Goal: Task Accomplishment & Management: Manage account settings

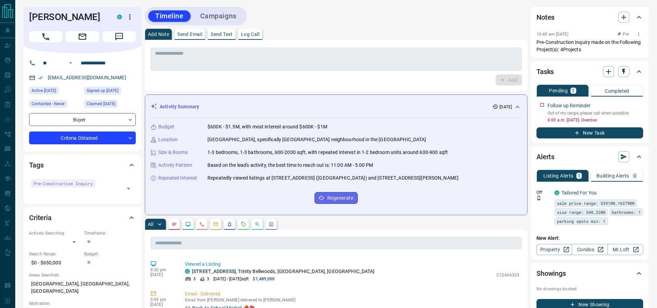
click at [578, 47] on p "Pre-Construction Inquiry made on the Following Project(s): 4Projects" at bounding box center [589, 46] width 107 height 15
click at [483, 35] on div "Add Note Send Email Send Text Log Call" at bounding box center [336, 34] width 383 height 11
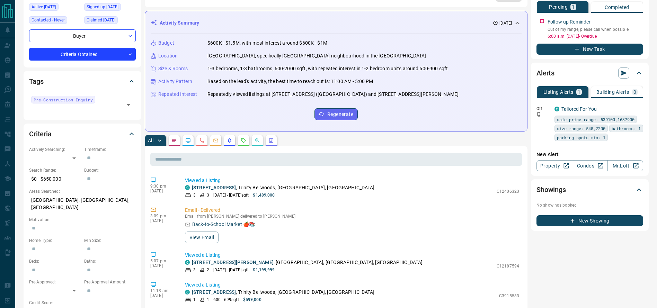
scroll to position [84, 0]
click at [246, 144] on button "button" at bounding box center [243, 140] width 11 height 11
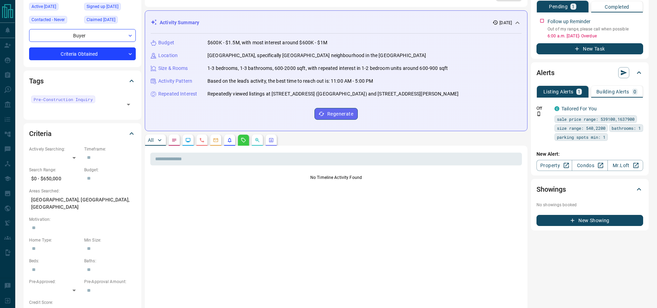
click at [151, 143] on button "All" at bounding box center [155, 140] width 21 height 11
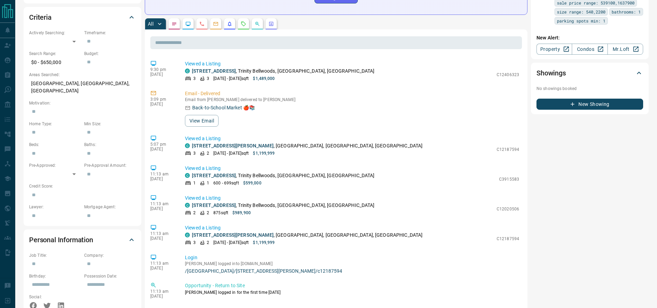
scroll to position [201, 0]
click at [171, 24] on button "button" at bounding box center [174, 23] width 11 height 11
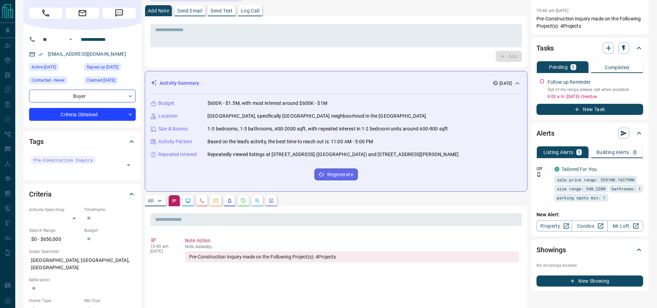
scroll to position [23, 0]
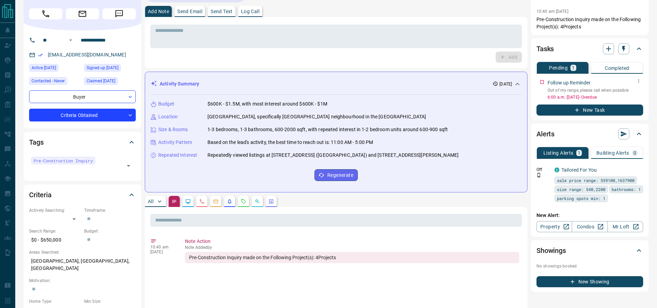
click at [615, 90] on p "Out of my range, please call when possible" at bounding box center [596, 90] width 96 height 6
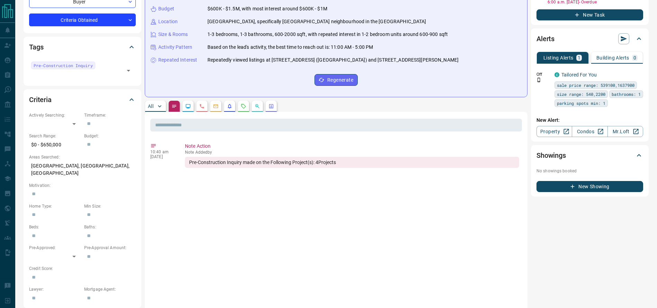
scroll to position [121, 0]
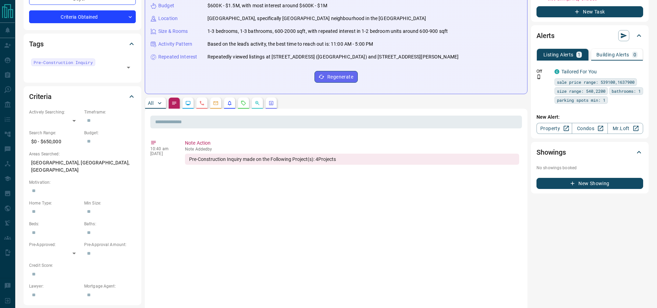
click at [152, 105] on p "All" at bounding box center [151, 103] width 6 height 5
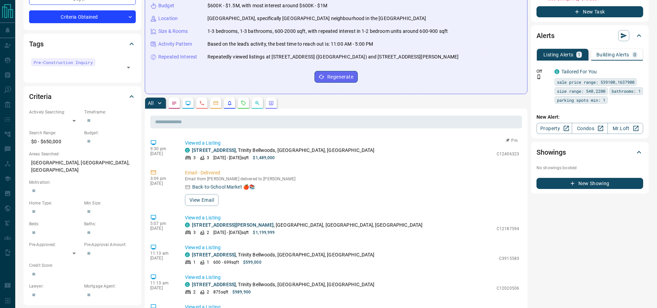
click at [296, 149] on p "[STREET_ADDRESS]" at bounding box center [283, 150] width 183 height 7
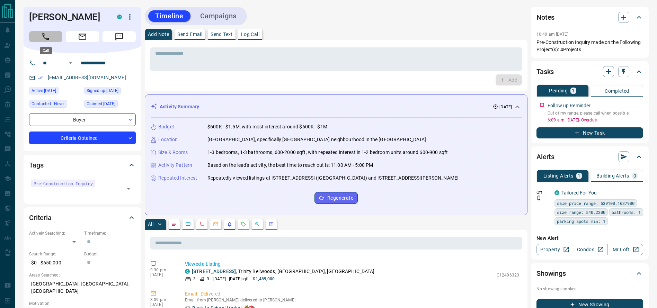
click at [36, 34] on button "Call" at bounding box center [45, 36] width 33 height 11
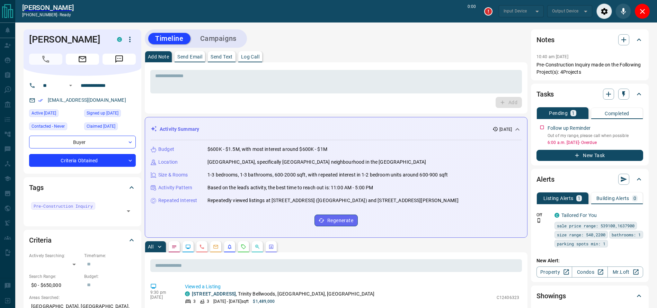
type input "*******"
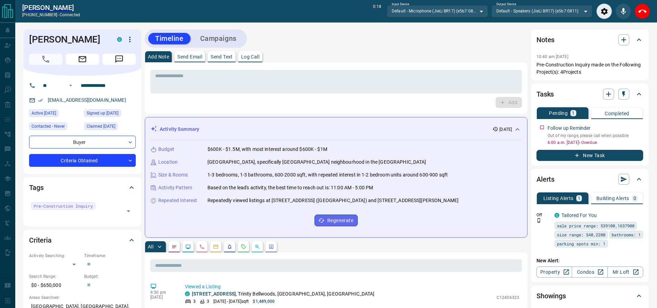
drag, startPoint x: 640, startPoint y: 9, endPoint x: 487, endPoint y: 44, distance: 156.7
click at [649, 6] on div "End Call" at bounding box center [642, 11] width 16 height 16
click at [646, 6] on button "End Call" at bounding box center [642, 11] width 16 height 16
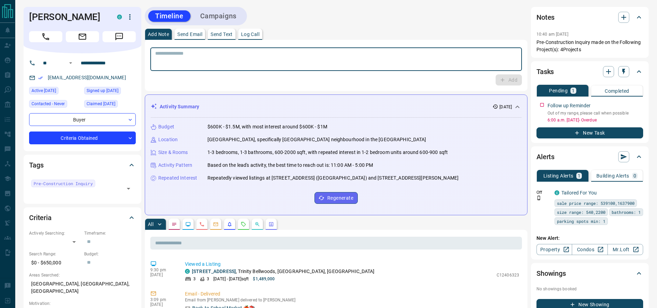
click at [503, 54] on textarea at bounding box center [336, 60] width 362 height 18
click at [503, 54] on textarea "To enrich screen reader interactions, please activate Accessibility in Grammarl…" at bounding box center [336, 60] width 362 height 18
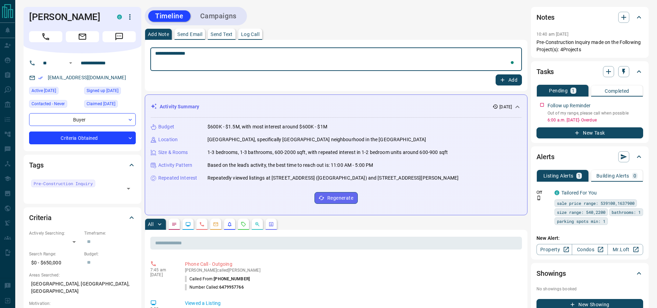
type textarea "**********"
